Goal: Find specific page/section: Find specific page/section

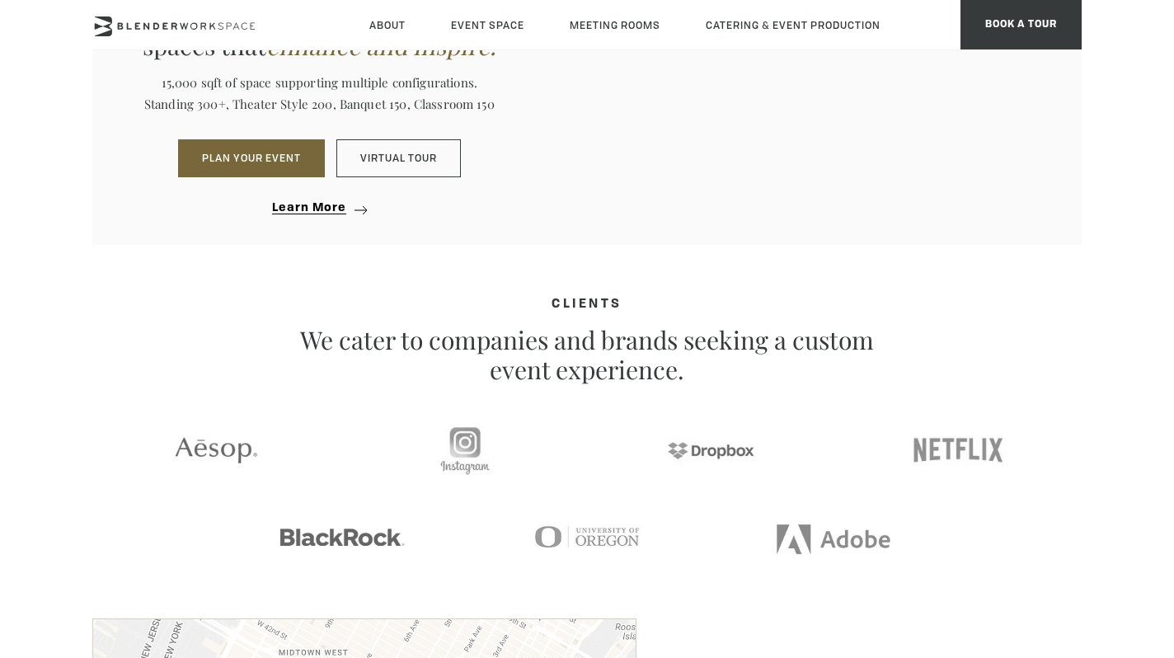
scroll to position [1761, 0]
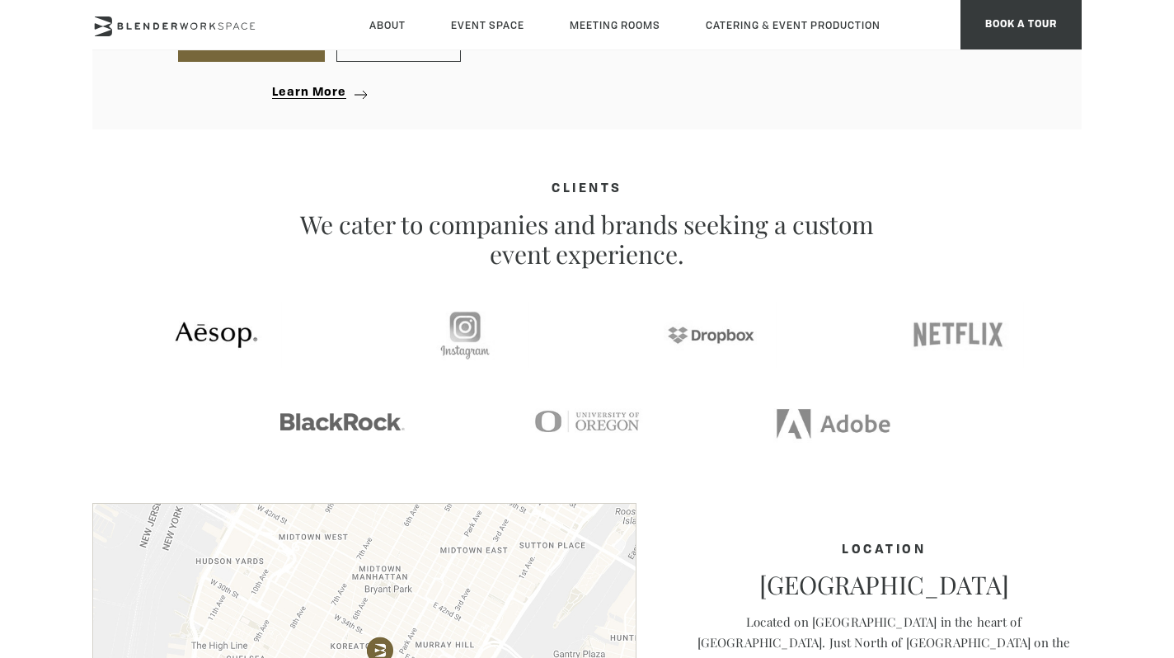
click at [106, 311] on link at bounding box center [215, 335] width 247 height 66
click at [1118, 350] on section "CLIENTS We cater to companies and brands seeking a custom event experience." at bounding box center [587, 342] width 1174 height 321
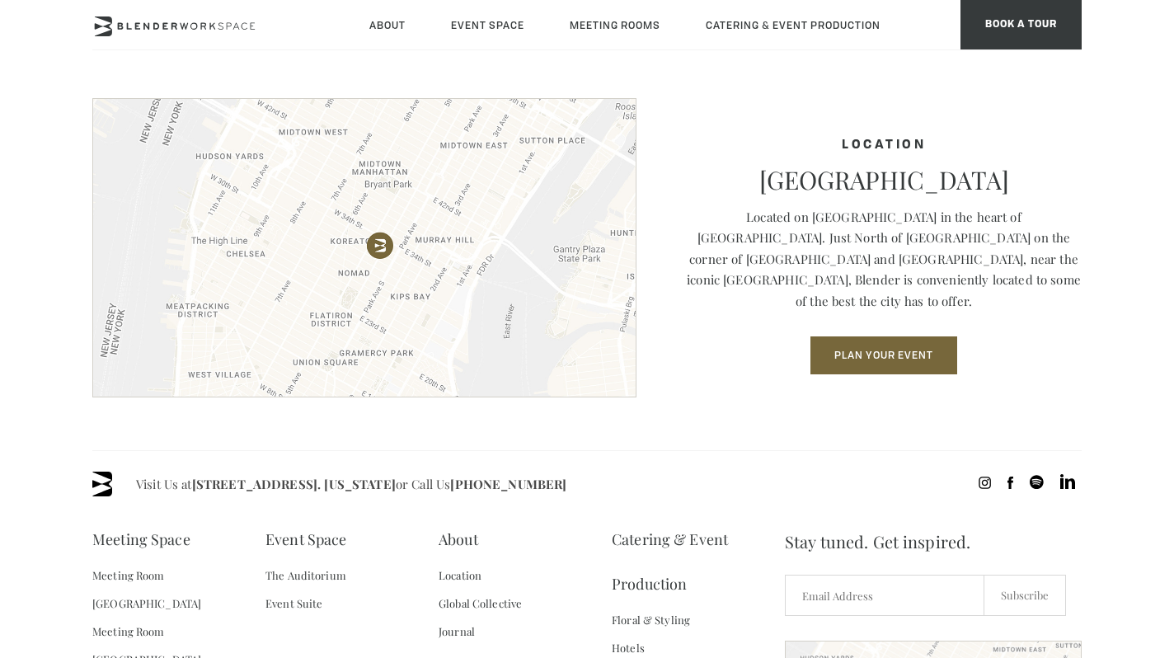
scroll to position [2411, 0]
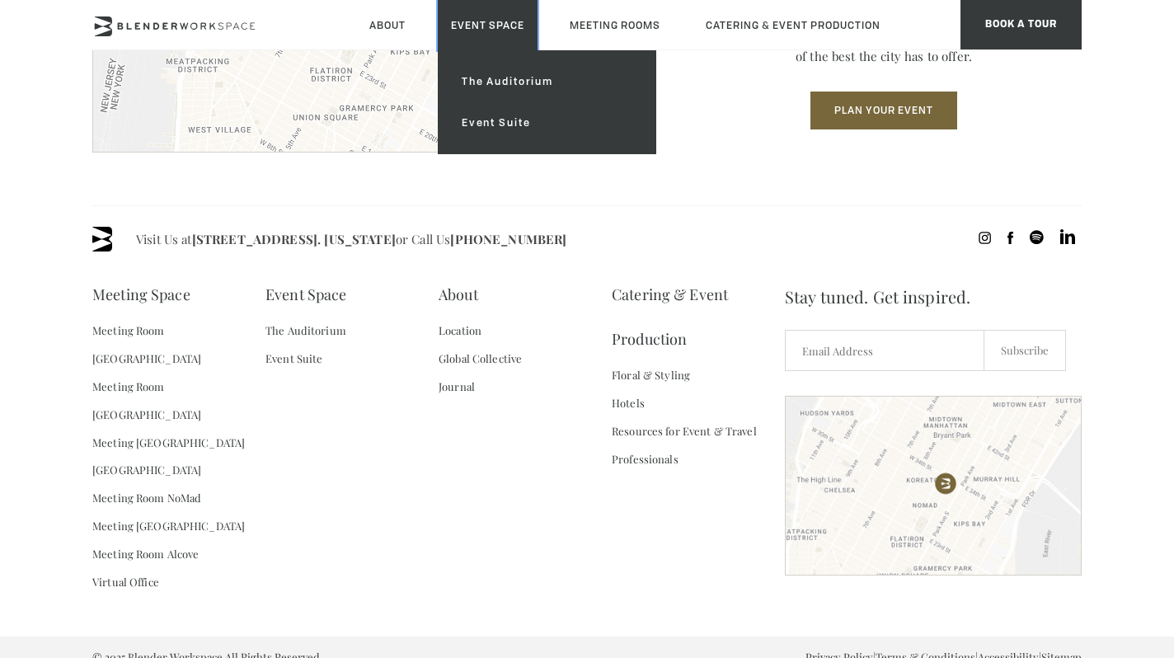
click at [493, 32] on link "Event Space" at bounding box center [488, 25] width 100 height 50
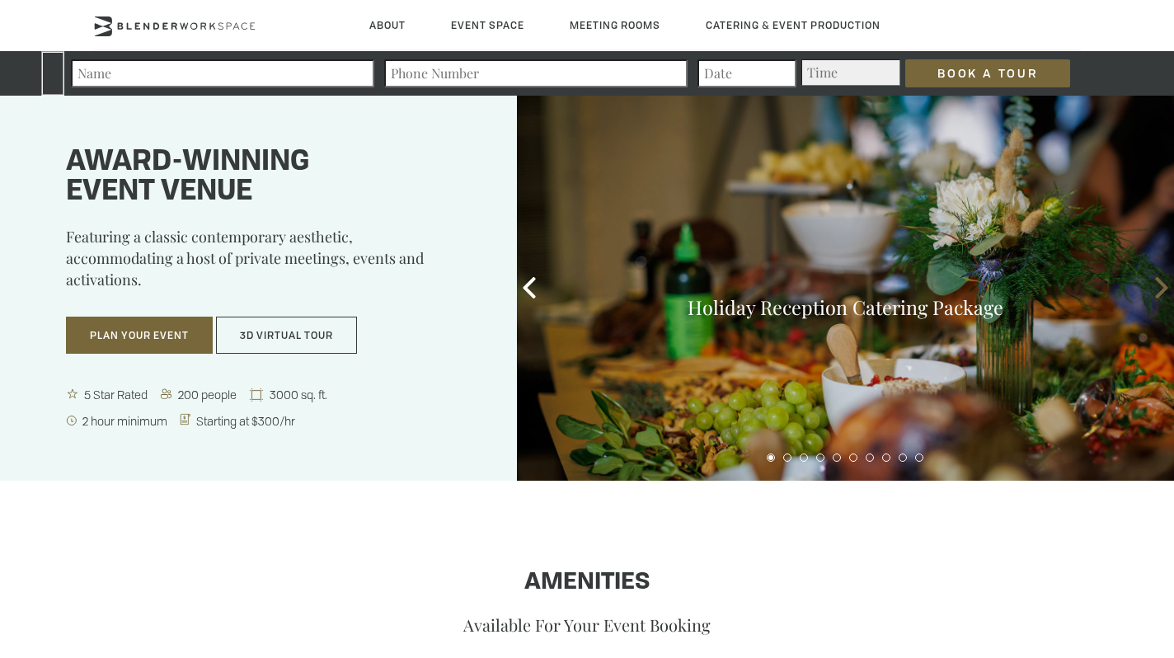
click at [1154, 285] on icon at bounding box center [1161, 287] width 21 height 21
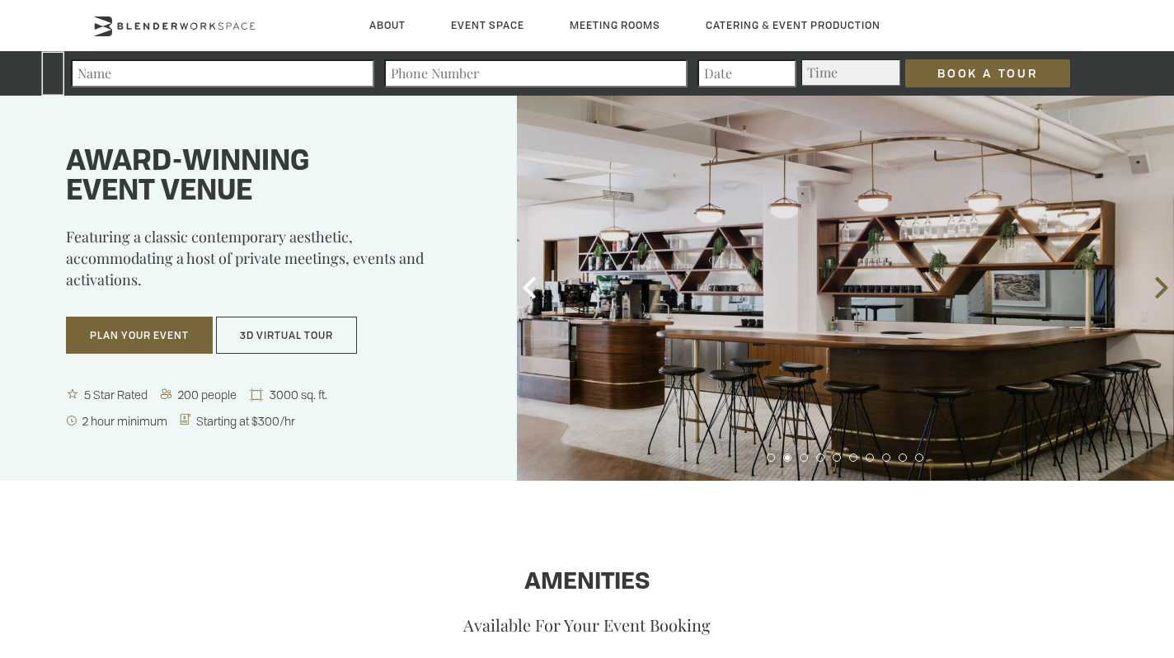
click at [1154, 285] on icon at bounding box center [1161, 287] width 21 height 21
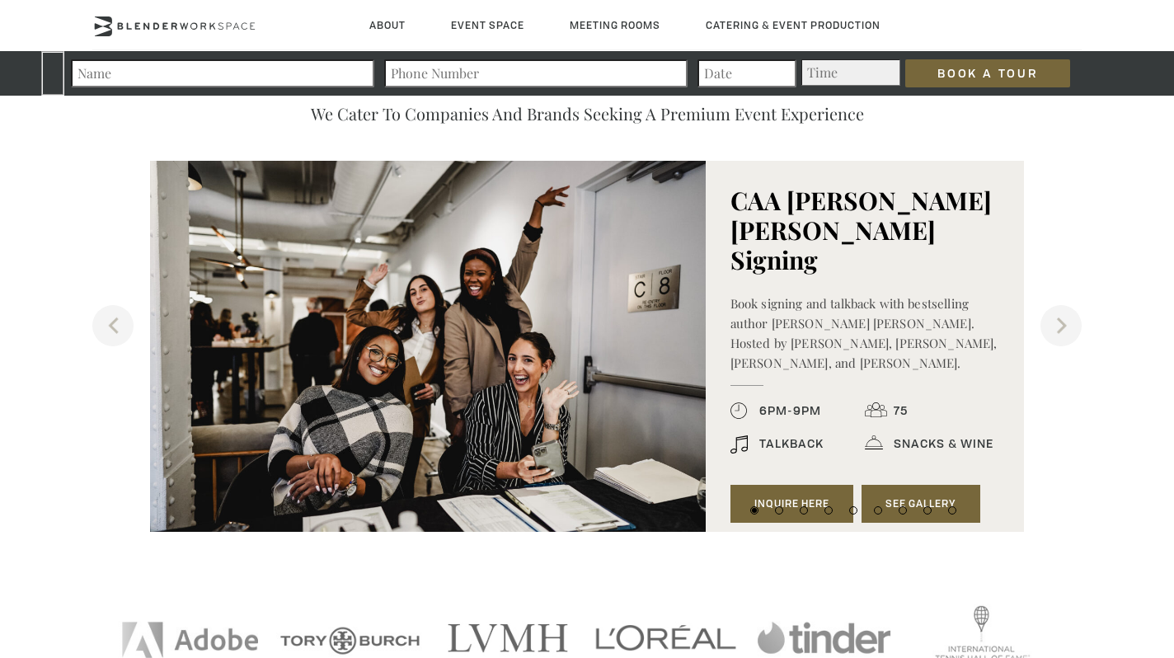
scroll to position [1704, 0]
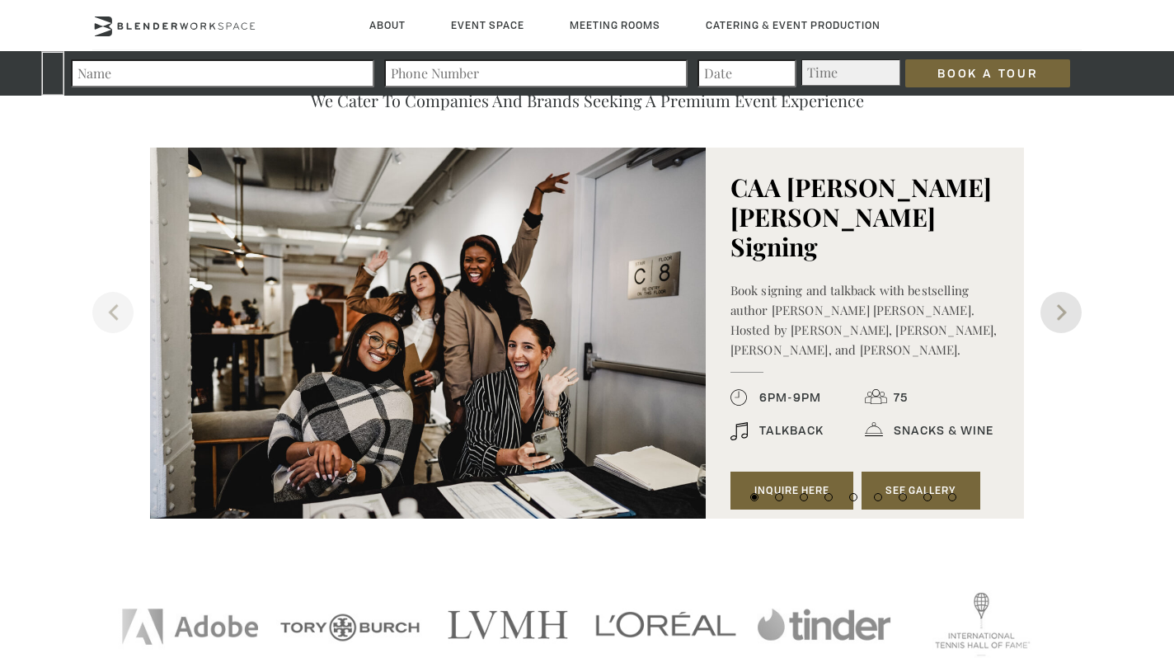
click at [1069, 314] on button "Next" at bounding box center [1061, 312] width 41 height 41
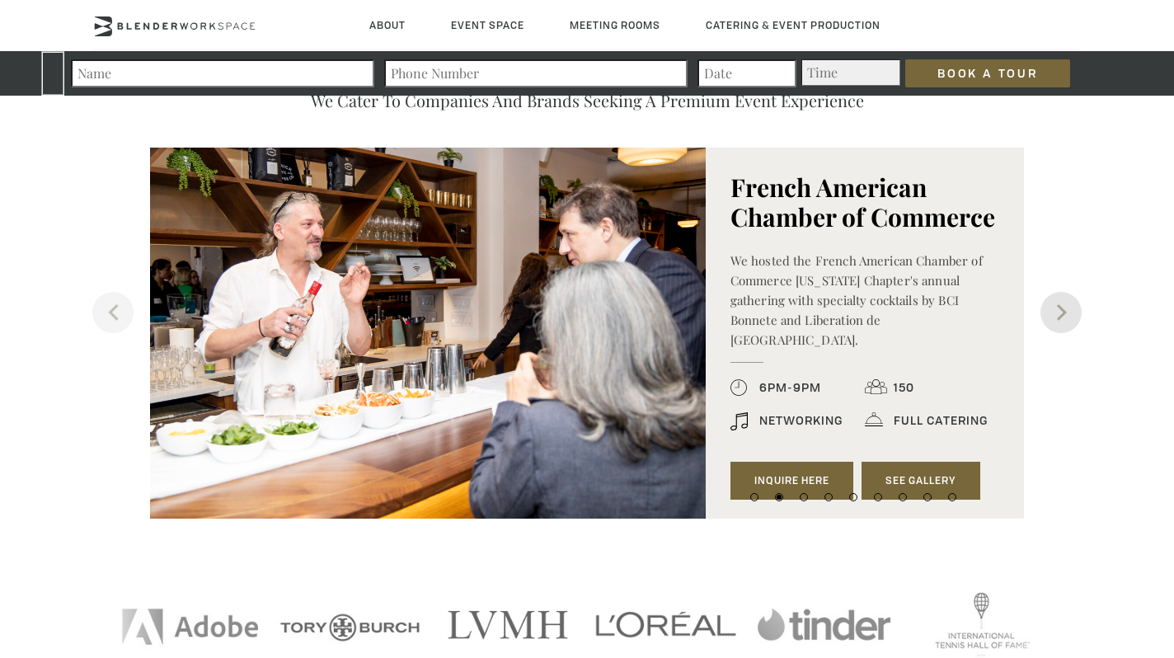
click at [1069, 314] on button "Next" at bounding box center [1061, 312] width 41 height 41
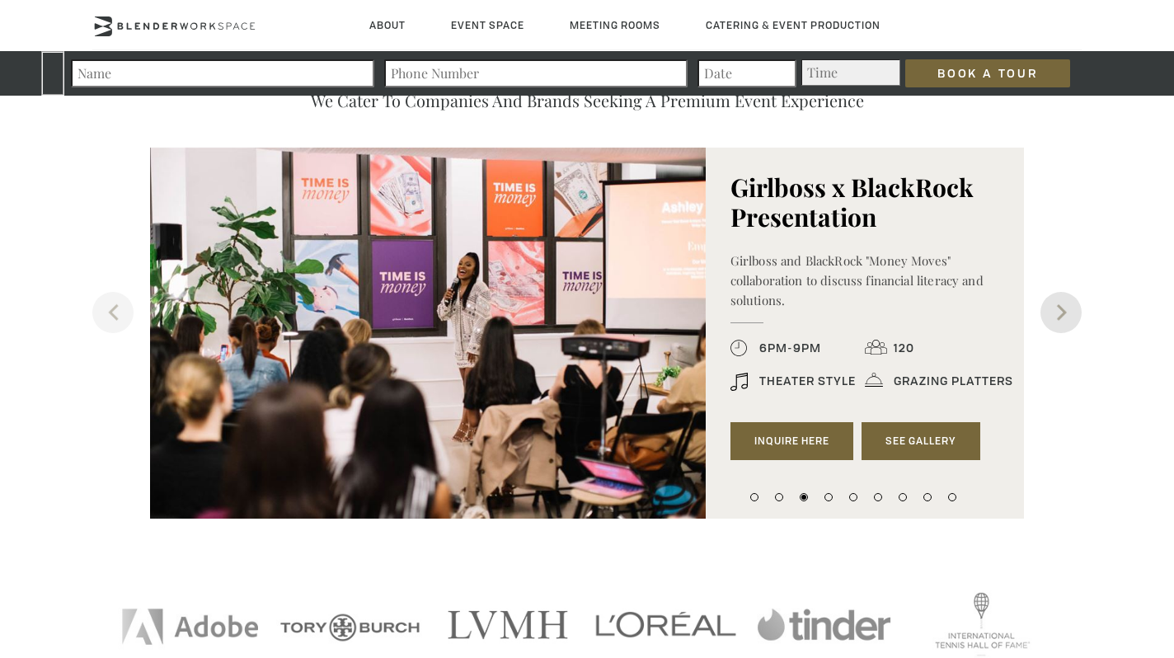
click at [1069, 314] on button "Next" at bounding box center [1061, 312] width 41 height 41
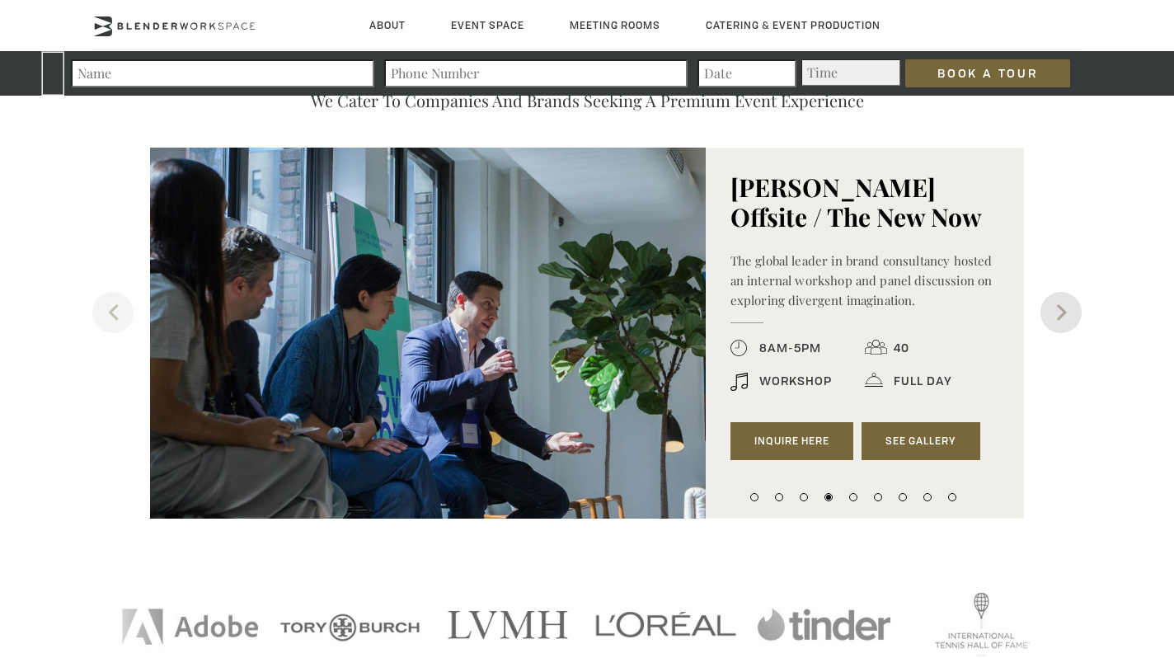
click at [1069, 314] on button "Next" at bounding box center [1061, 312] width 41 height 41
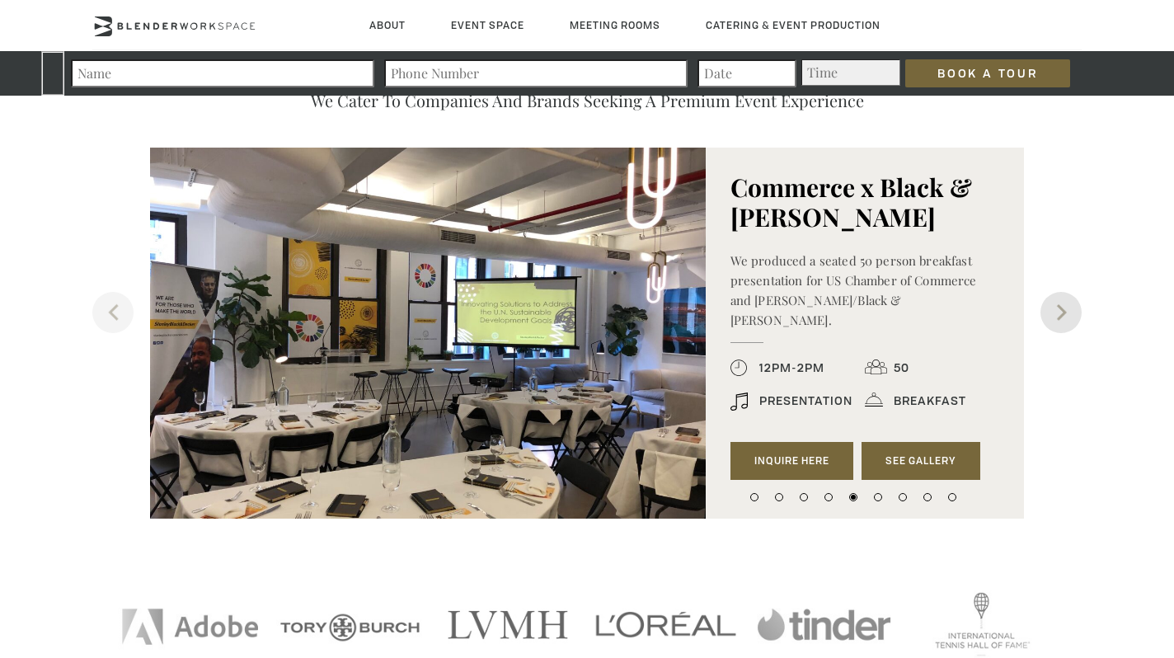
click at [1069, 314] on button "Next" at bounding box center [1061, 312] width 41 height 41
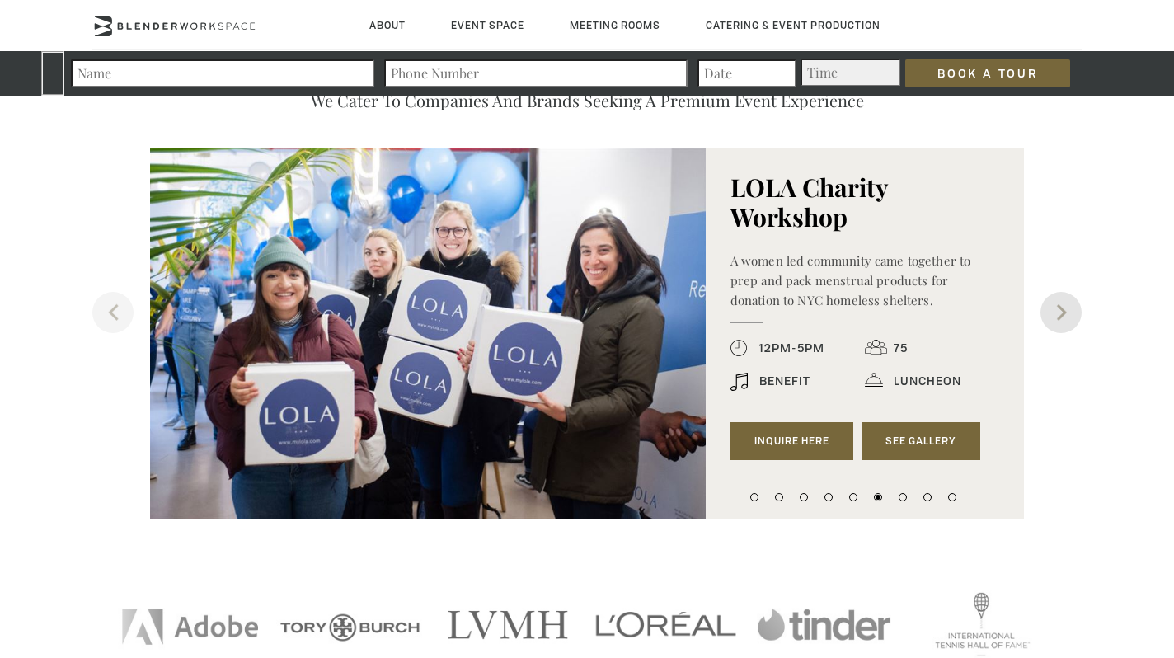
click at [1069, 314] on button "Next" at bounding box center [1061, 312] width 41 height 41
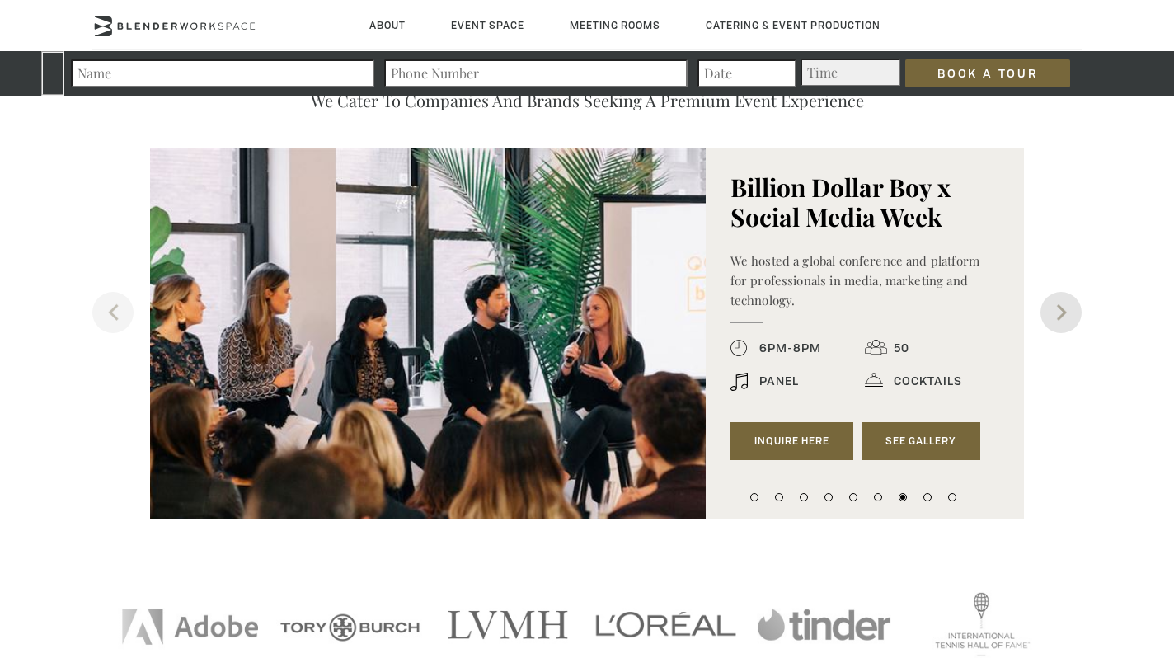
click at [1069, 314] on button "Next" at bounding box center [1061, 312] width 41 height 41
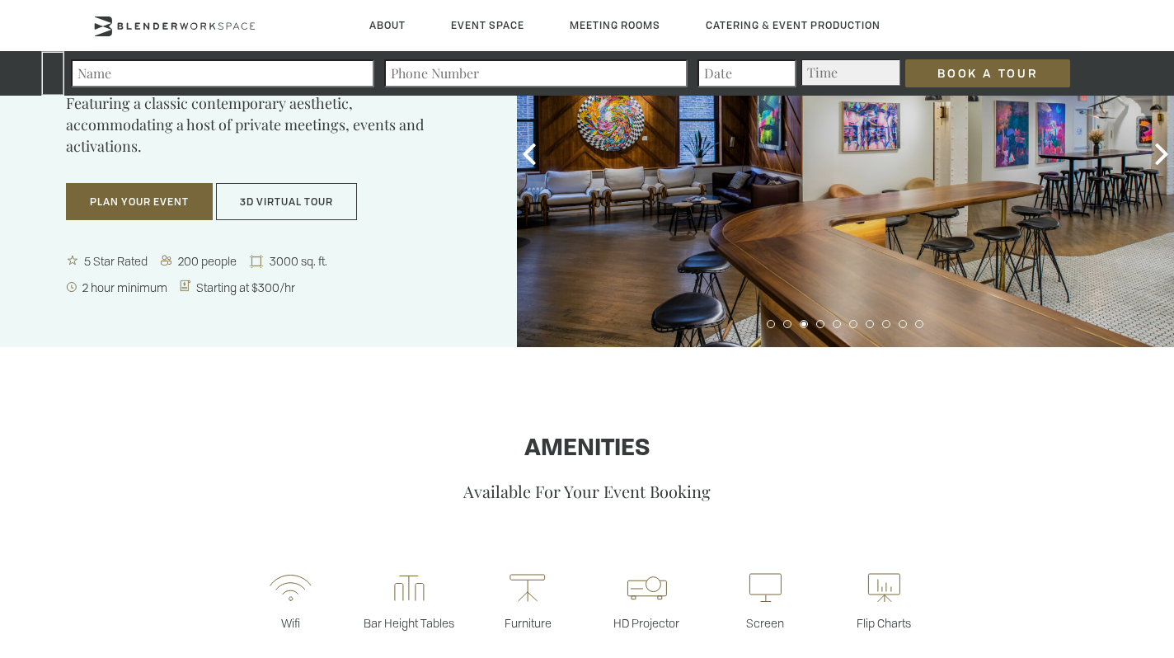
scroll to position [0, 0]
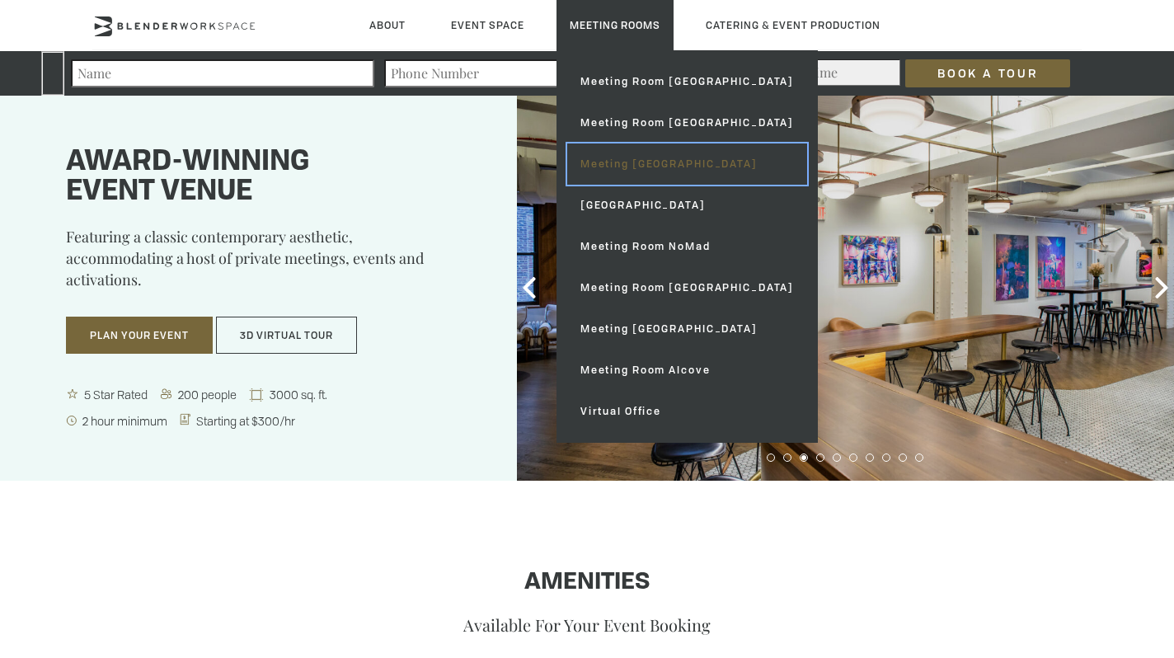
click at [690, 176] on link "Meeting [GEOGRAPHIC_DATA]" at bounding box center [687, 163] width 240 height 41
